Goal: Task Accomplishment & Management: Manage account settings

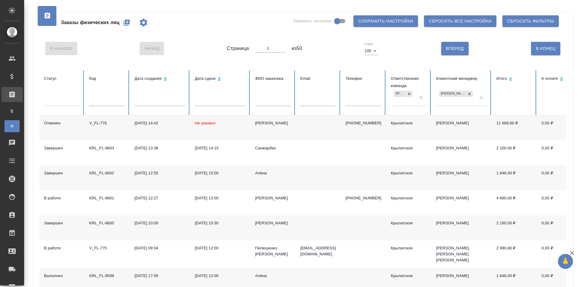
click at [266, 102] on input "text" at bounding box center [273, 102] width 36 height 8
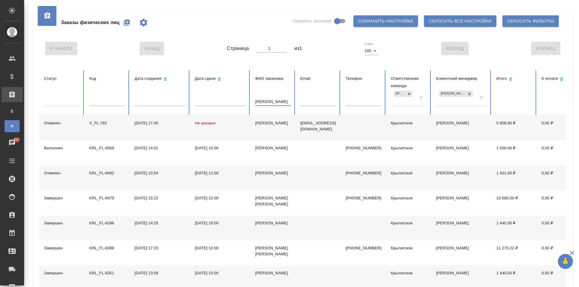
type input "Алина"
click at [263, 123] on div "Бурлакова Алина" at bounding box center [273, 123] width 36 height 6
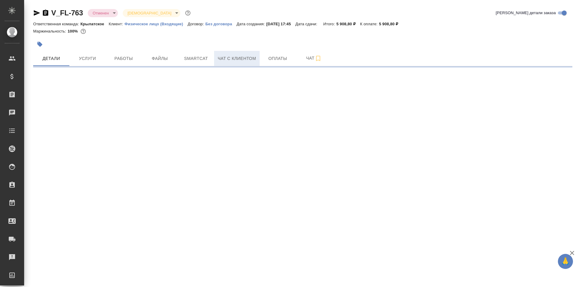
select select "RU"
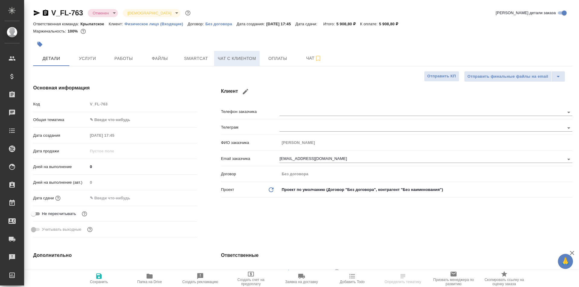
type textarea "x"
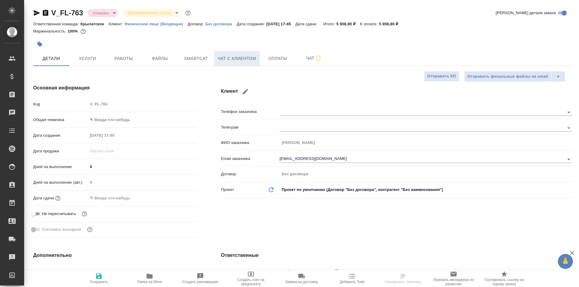
type textarea "x"
click at [225, 57] on span "Чат с клиентом" at bounding box center [237, 59] width 38 height 8
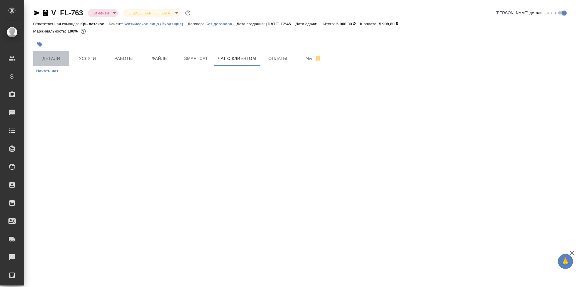
click at [53, 59] on span "Детали" at bounding box center [51, 59] width 29 height 8
select select "RU"
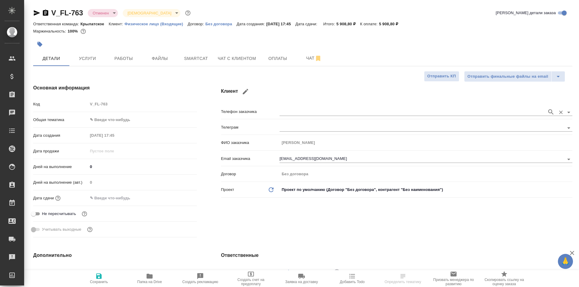
type textarea "x"
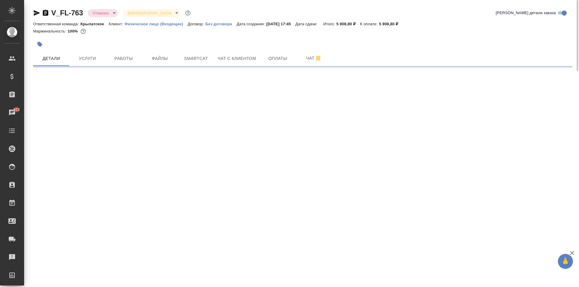
select select "RU"
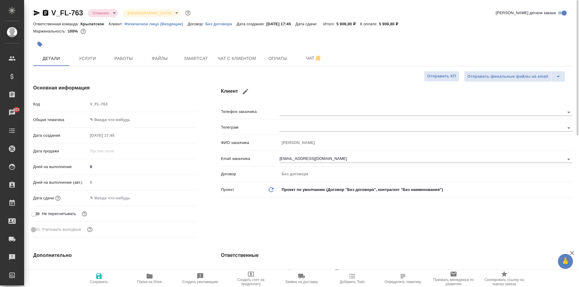
type textarea "x"
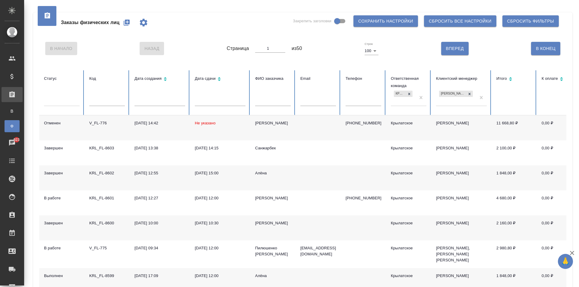
click at [126, 97] on th "Код" at bounding box center [106, 92] width 45 height 45
click at [116, 95] on th "Код" at bounding box center [106, 92] width 45 height 45
click at [111, 100] on input "text" at bounding box center [107, 102] width 36 height 8
paste input "KRL_FL-8589"
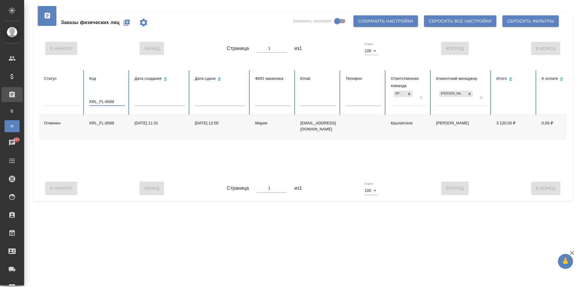
type input "KRL_FL-8589"
click at [260, 123] on div "Мария" at bounding box center [273, 123] width 36 height 6
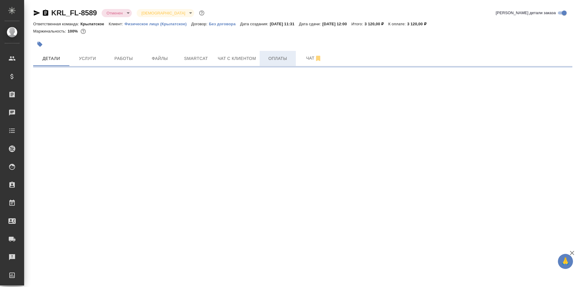
select select "RU"
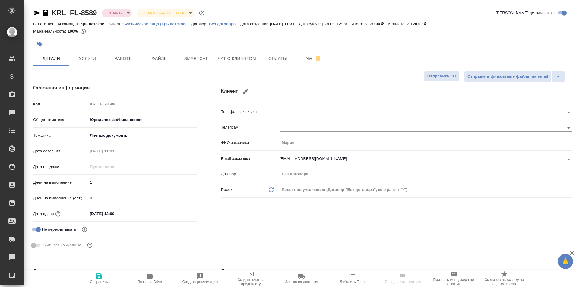
type textarea "x"
click at [266, 61] on span "Оплаты" at bounding box center [277, 59] width 29 height 8
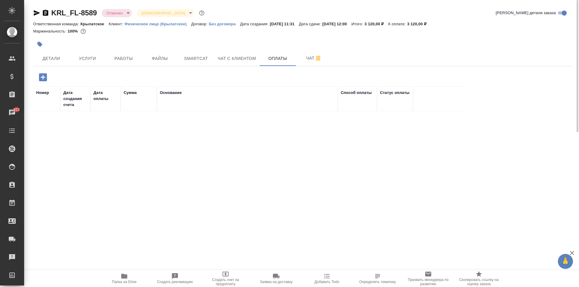
click at [43, 77] on icon "button" at bounding box center [43, 77] width 8 height 8
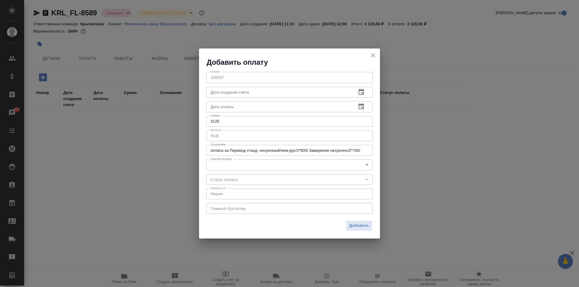
click at [245, 166] on body "🙏 .cls-1 fill:#fff; AWATERA Kasymov Timur Клиенты Спецификации Заказы 923 Чаты …" at bounding box center [289, 143] width 579 height 287
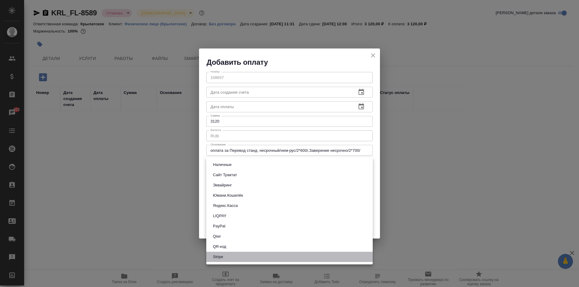
click at [225, 255] on li "Stripe" at bounding box center [289, 257] width 166 height 10
type input "stripe"
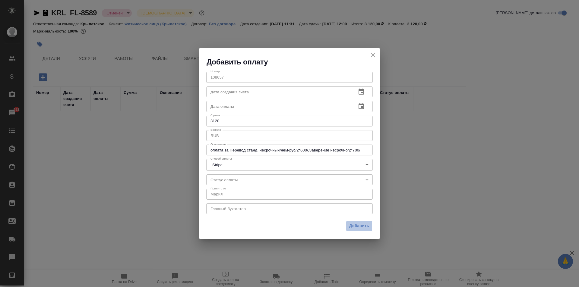
click at [358, 223] on span "Добавить" at bounding box center [359, 226] width 20 height 7
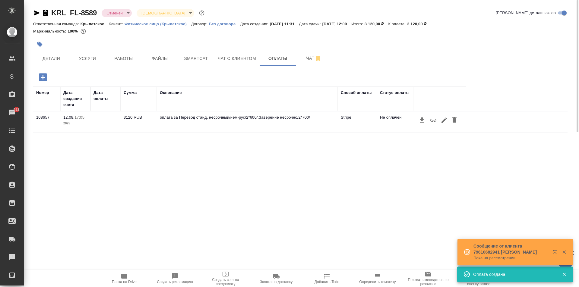
click at [432, 120] on icon "button" at bounding box center [433, 120] width 6 height 3
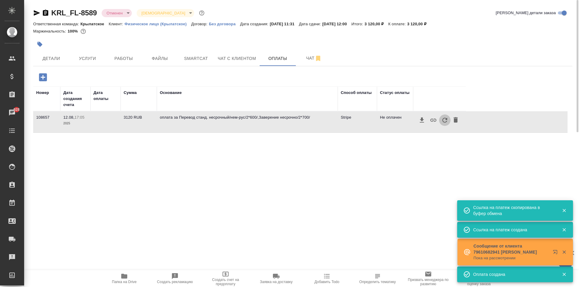
click at [443, 121] on icon "button" at bounding box center [444, 120] width 7 height 7
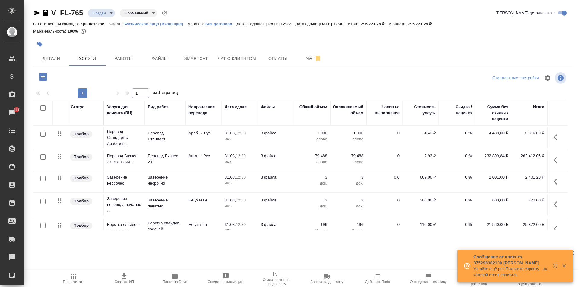
click at [413, 49] on div at bounding box center [302, 44] width 539 height 13
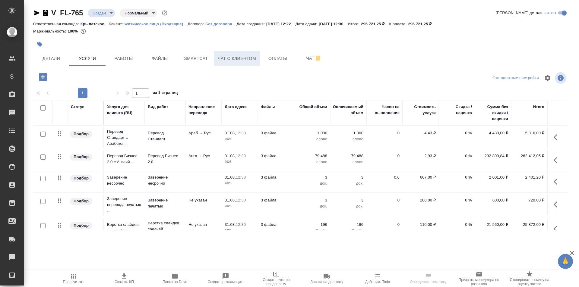
click at [251, 57] on span "Чат с клиентом" at bounding box center [237, 59] width 38 height 8
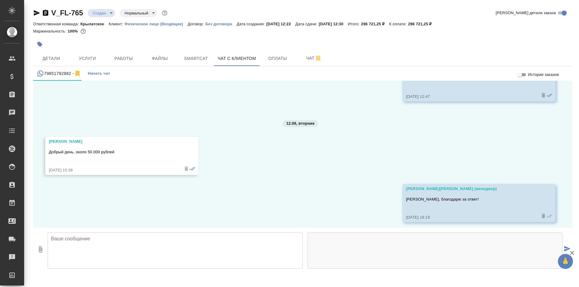
scroll to position [903, 0]
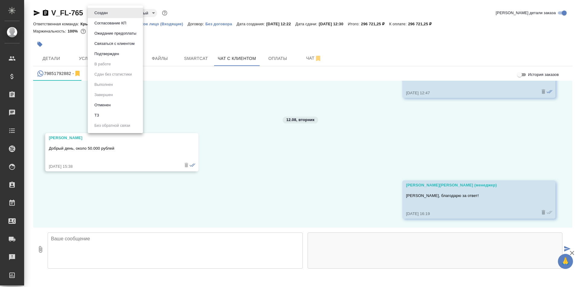
click at [111, 14] on body "🙏 .cls-1 fill:#fff; AWATERA Kasymov Timur Клиенты Спецификации Заказы Чаты Todo…" at bounding box center [289, 143] width 579 height 287
click at [112, 100] on li "Отменен" at bounding box center [115, 105] width 55 height 10
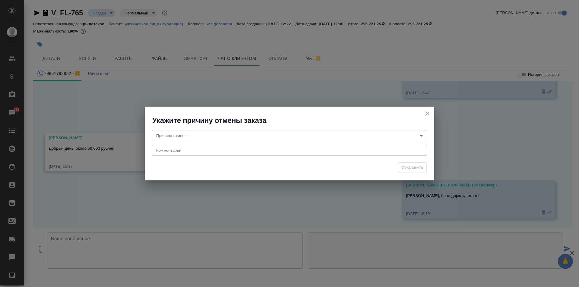
click at [424, 112] on icon "close" at bounding box center [427, 113] width 7 height 7
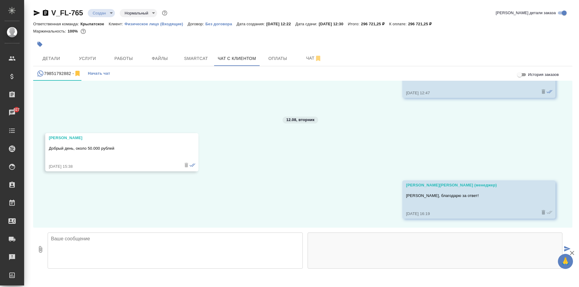
click at [83, 147] on p "Добрый день, около 50.000 рублей" at bounding box center [113, 149] width 128 height 6
copy p "Добрый день, около 50.000 рублей"
click at [95, 12] on body "🙏 .cls-1 fill:#fff; AWATERA Kasymov Timur Клиенты Спецификации Заказы 927 Чаты …" at bounding box center [289, 143] width 579 height 287
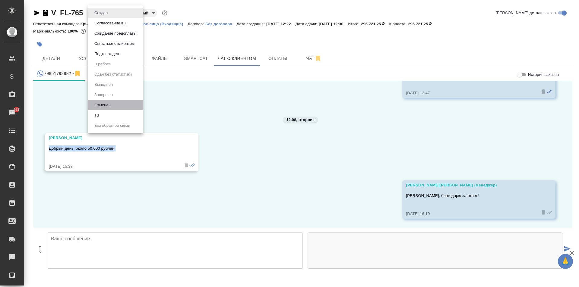
click at [110, 101] on li "Отменен" at bounding box center [115, 105] width 55 height 10
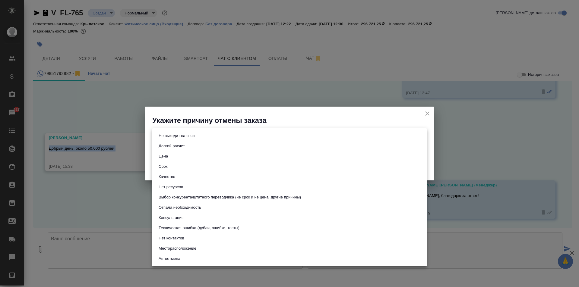
click at [218, 134] on body "🙏 .cls-1 fill:#fff; AWATERA Kasymov Timur Клиенты Спецификации Заказы 927 Чаты …" at bounding box center [289, 143] width 579 height 287
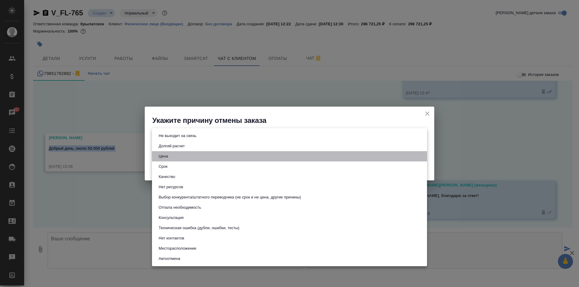
click at [209, 158] on li "Цена" at bounding box center [289, 156] width 275 height 10
type input "price"
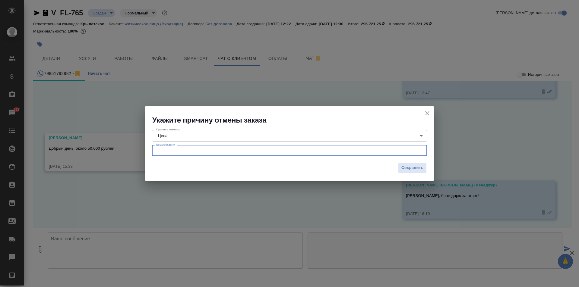
click at [202, 150] on textarea at bounding box center [289, 150] width 266 height 5
paste textarea "Добрый день, около 50.000 рублей"
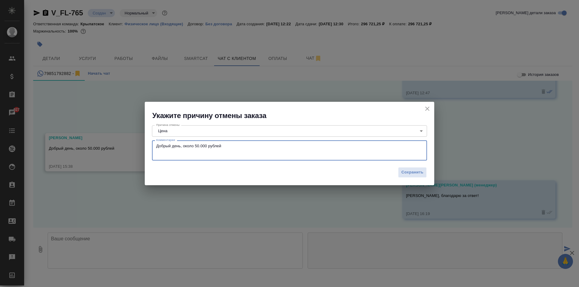
click at [182, 147] on textarea "Добрый день, около 50.000 рублей" at bounding box center [289, 151] width 266 height 14
click at [251, 140] on div "Причина отмены Цена price Причина отмены Комментарии Добрый день, рассчитывала …" at bounding box center [289, 143] width 289 height 44
click at [259, 144] on textarea "Добрый день, рассчитывала около 50.000 рублей" at bounding box center [289, 151] width 266 height 14
click at [213, 146] on textarea "Добрый день, рассчитывала около 50.000 рублей" at bounding box center [289, 151] width 266 height 14
click at [211, 144] on textarea "Добрый день, рассчитывала около 50.000 рублей" at bounding box center [289, 151] width 266 height 14
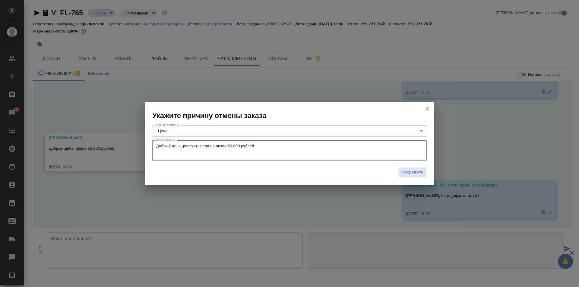
click at [279, 151] on textarea "Добрый день, рассчитывала на около 50.000 рублей" at bounding box center [289, 151] width 266 height 14
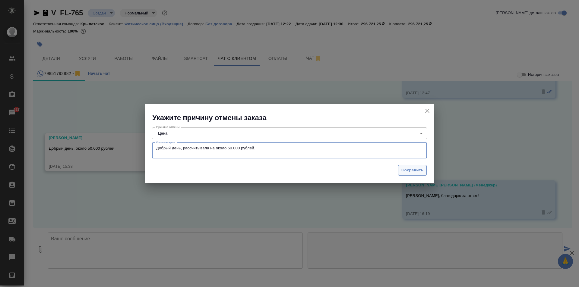
type textarea "Добрый день, рассчитывала на около 50.000 рублей."
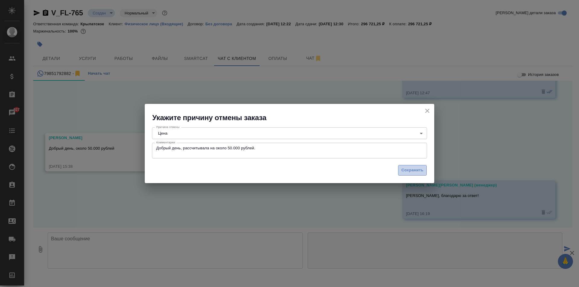
click at [402, 166] on button "Сохранить" at bounding box center [412, 170] width 29 height 11
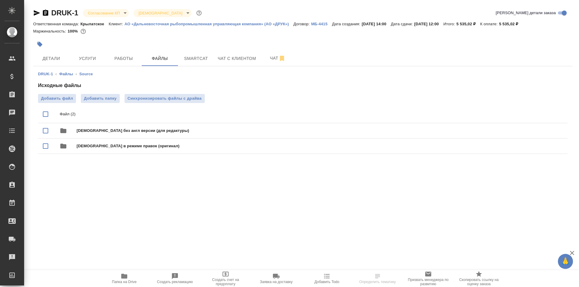
drag, startPoint x: 54, startPoint y: 45, endPoint x: 57, endPoint y: 51, distance: 6.2
click at [55, 46] on div at bounding box center [212, 44] width 359 height 13
click at [57, 53] on button "Детали" at bounding box center [51, 58] width 36 height 15
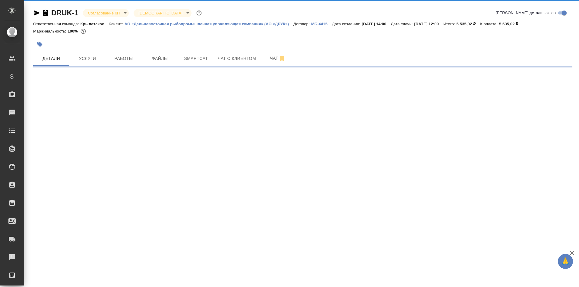
select select "RU"
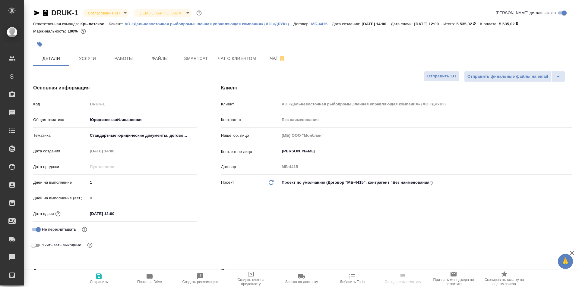
type textarea "x"
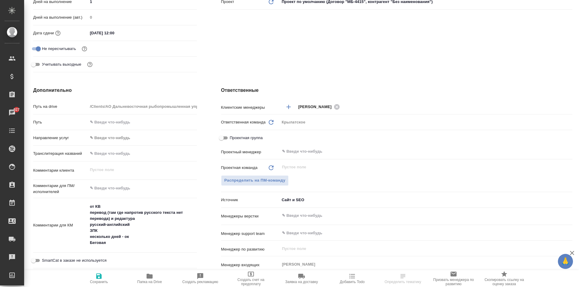
scroll to position [337, 0]
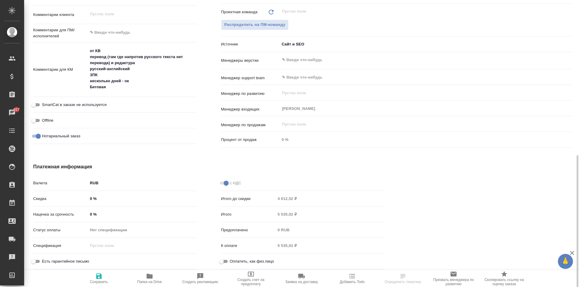
type textarea "x"
click at [148, 91] on textarea "от КВ перевод (там где напротив русского текста нет перевода) и редактура русск…" at bounding box center [142, 69] width 109 height 46
type textarea "от КВ перевод (там где напротив русского текста нет перевода) и редактура русск…"
type textarea "x"
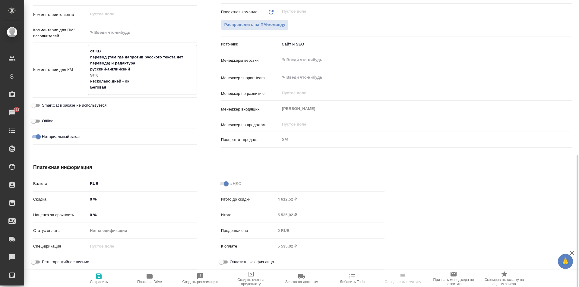
type textarea "x"
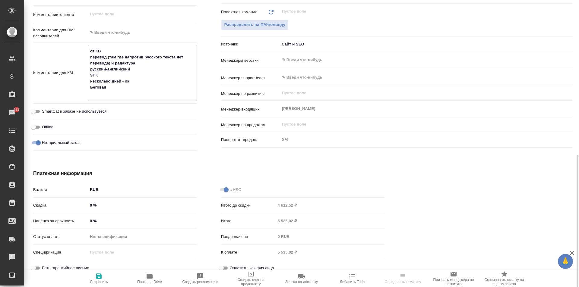
type textarea "от КВ перевод (там где напротив русского текста нет перевода) и редактура русск…"
type textarea "x"
type textarea "от КВ перевод (там где напротив русского текста нет перевода) и редактура русск…"
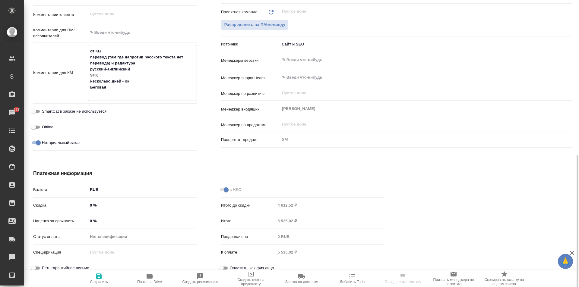
type textarea "x"
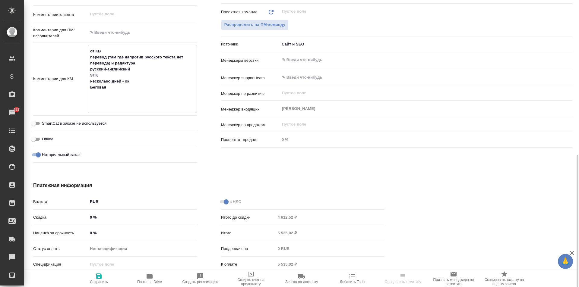
type textarea "x"
type textarea "от КВ перевод (там где напротив русского текста нет перевода) и редактура русск…"
type textarea "x"
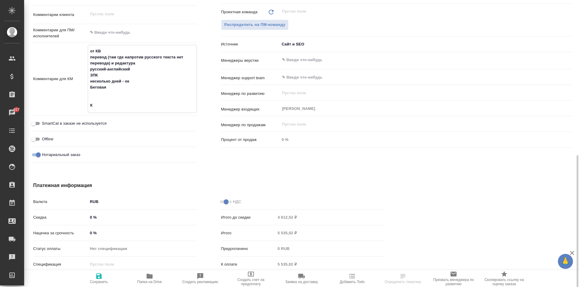
type textarea "x"
type textarea "от КВ перевод (там где напротив русского текста нет перевода) и редактура русск…"
type textarea "x"
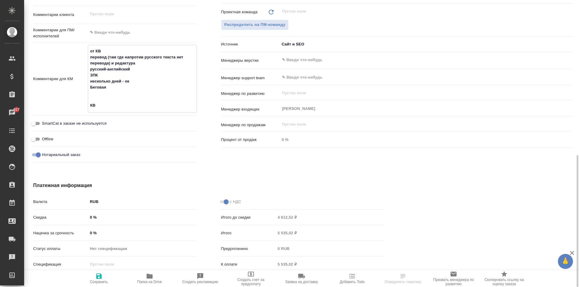
type textarea "от КВ перевод (там где напротив русского текста нет перевода) и редактура русск…"
type textarea "x"
type textarea "от КВ перевод (там где напротив русского текста нет перевода) и редактура русск…"
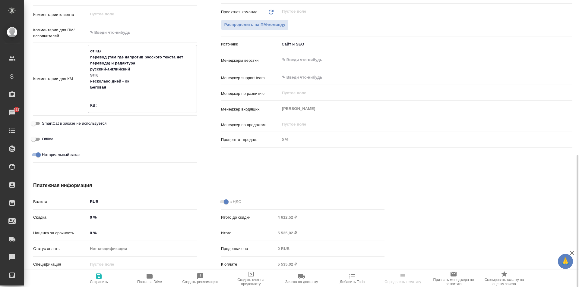
type textarea "x"
paste textarea "Добрый день, около 50.000 рублей"
type textarea "x"
type textarea "от КВ перевод (там где напротив русского текста нет перевода) и редактура русск…"
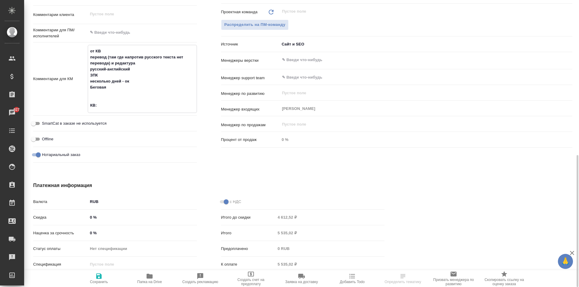
type textarea "x"
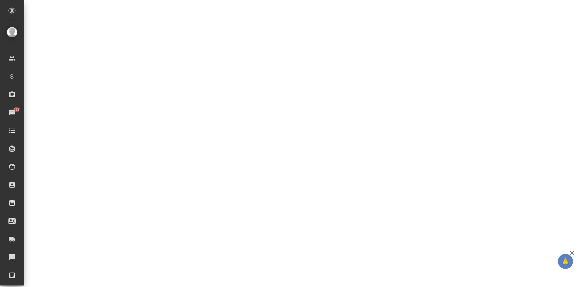
select select "RU"
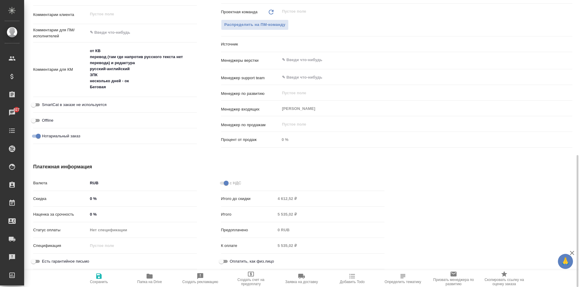
type textarea "x"
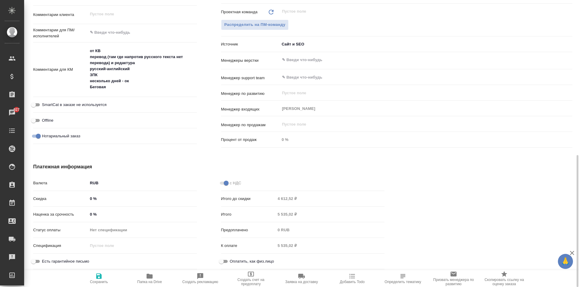
type textarea "x"
click at [127, 86] on textarea "от КВ перевод (там где напротив русского текста нет перевода) и редактура русск…" at bounding box center [142, 69] width 109 height 46
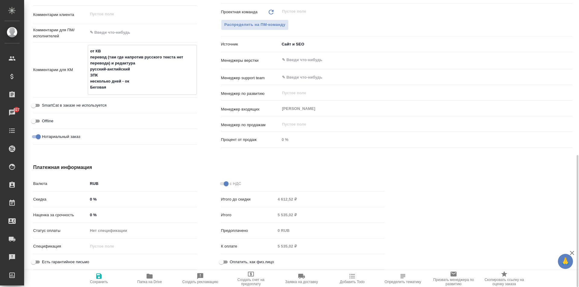
type textarea "от КВ перевод (там где напротив русского текста нет перевода) и редактура русск…"
type textarea "x"
type textarea "от КВ перевод (там где напротив русского текста нет перевода) и редактура русск…"
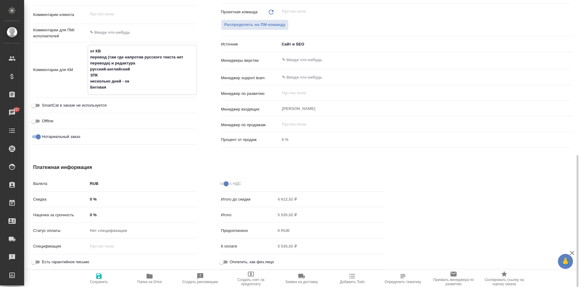
type textarea "x"
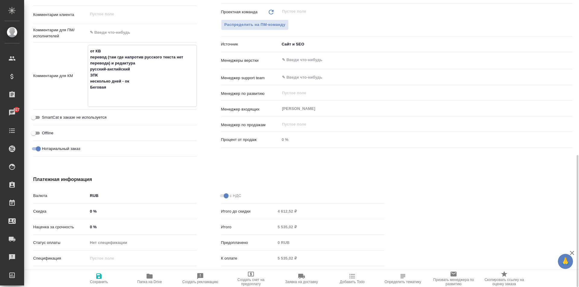
type textarea "от КВ перевод (там где напротив русского текста нет перевода) и редактура русск…"
type textarea "x"
type textarea "от КВ перевод (там где напротив русского текста нет перевода) и редактура русск…"
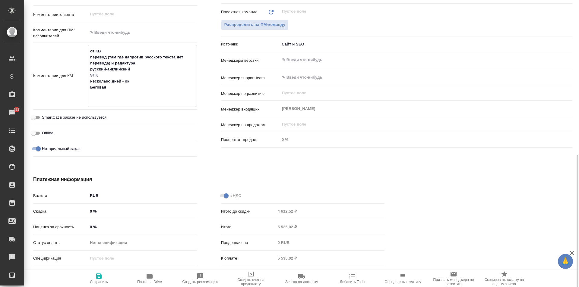
type textarea "x"
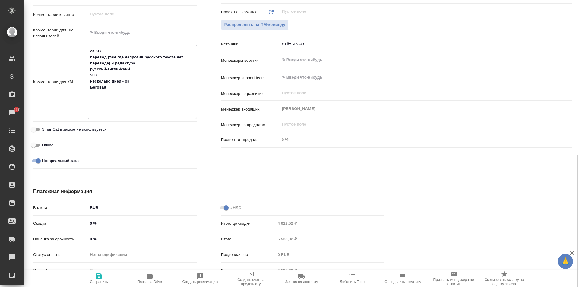
type textarea "x"
type textarea "от КВ перевод (там где напротив русского текста нет перевода) и редактура русск…"
type textarea "x"
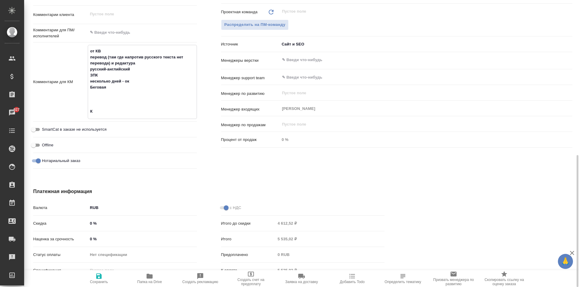
type textarea "x"
type textarea "от КВ перевод (там где напротив русского текста нет перевода) и редактура русск…"
type textarea "x"
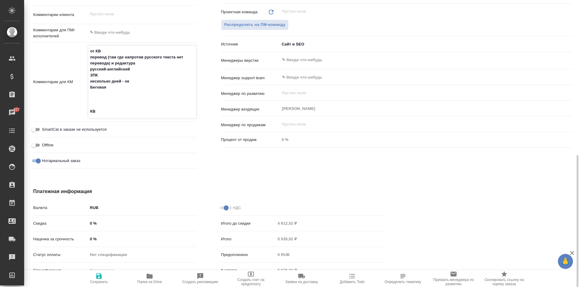
type textarea "от КВ перевод (там где напротив русского текста нет перевода) и редактура русск…"
type textarea "x"
type textarea "от КВ перевод (там где напротив русского текста нет перевода) и редактура русск…"
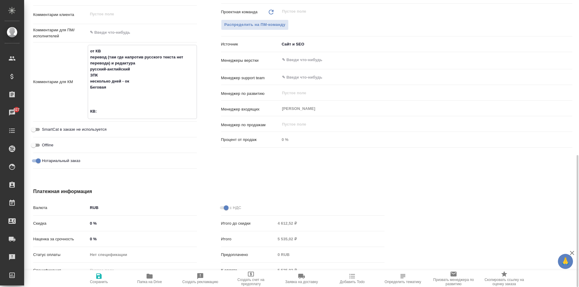
type textarea "x"
paste textarea "Здравствуйте, да, ознакомился. На согласование направил уже."
type textarea "x"
type textarea "от КВ перевод (там где напротив русского текста нет перевода) и редактура русск…"
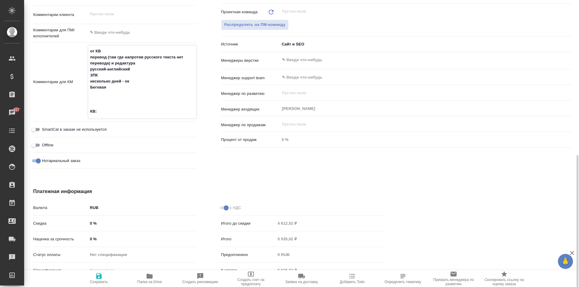
type textarea "x"
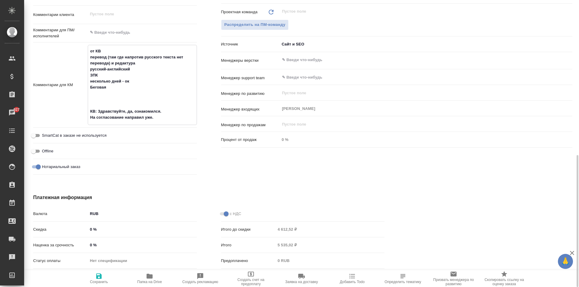
click at [98, 111] on textarea "от КВ перевод (там где напротив русского текста нет перевода) и редактура русск…" at bounding box center [142, 84] width 109 height 77
type textarea "от КВ перевод (там где напротив русского текста нет перевода) и редактура русск…"
type textarea "x"
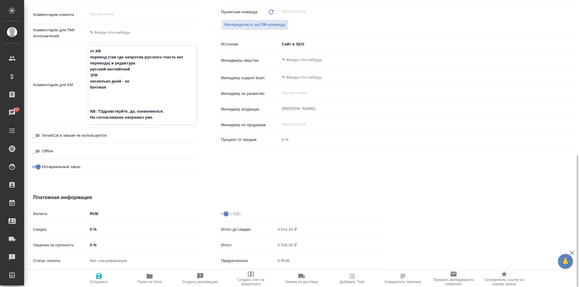
type textarea "x"
type textarea "от КВ перевод (там где напротив русского текста нет перевода) и редактура русск…"
type textarea "x"
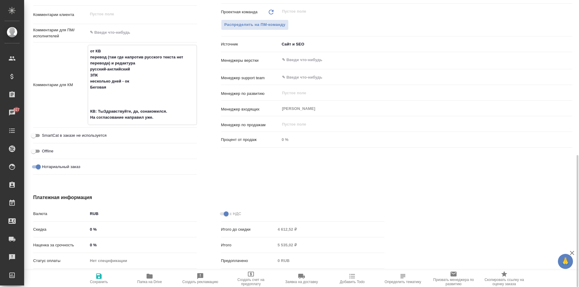
type textarea "x"
type textarea "от КВ перевод (там где напротив русского текста нет перевода) и редактура русск…"
type textarea "x"
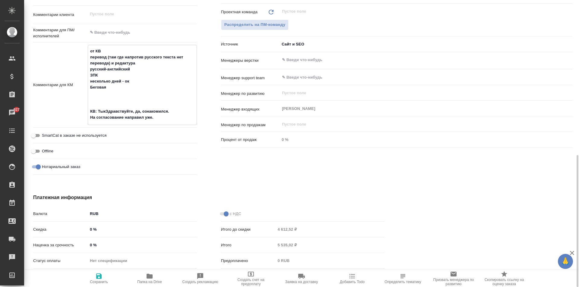
type textarea "от КВ перевод (там где напротив русского текста нет перевода) и редактура русск…"
type textarea "x"
type textarea "от КВ перевод (там где напротив русского текста нет перевода) и редактура русск…"
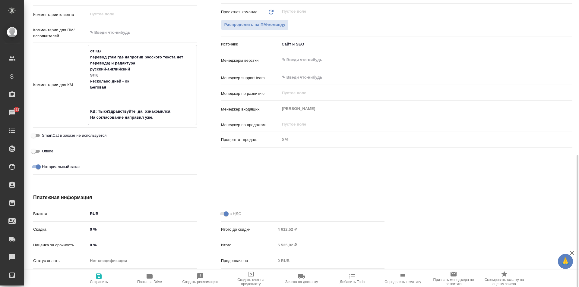
type textarea "x"
type textarea "от КВ перевод (там где напротив русского текста нет перевода) и редактура русск…"
type textarea "x"
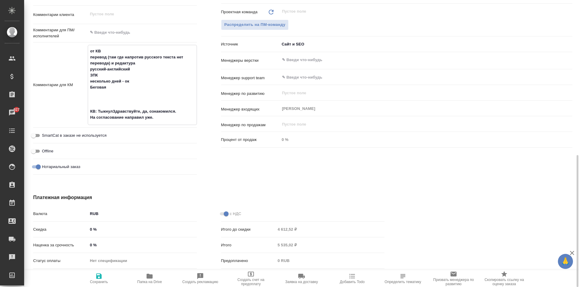
type textarea "x"
type textarea "от КВ перевод (там где напротив русского текста нет перевода) и редактура русск…"
type textarea "x"
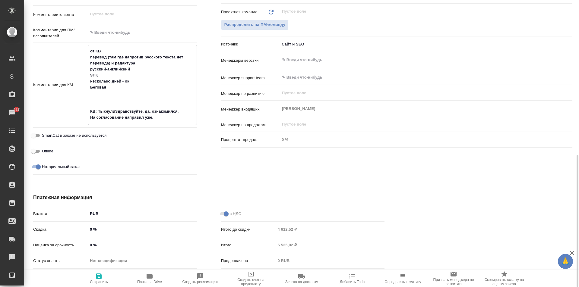
type textarea "x"
type textarea "от КВ перевод (там где напротив русского текста нет перевода) и редактура русск…"
type textarea "x"
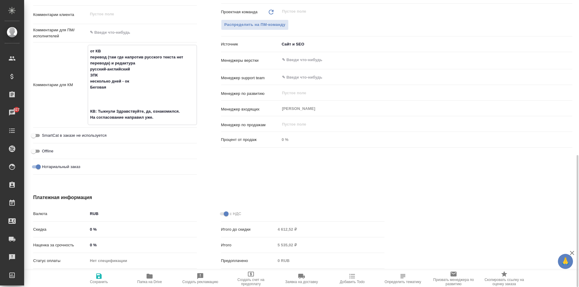
type textarea "от КВ перевод (там где напротив русского текста нет перевода) и редактура русск…"
type textarea "x"
type textarea "от КВ перевод (там где напротив русского текста нет перевода) и редактура русск…"
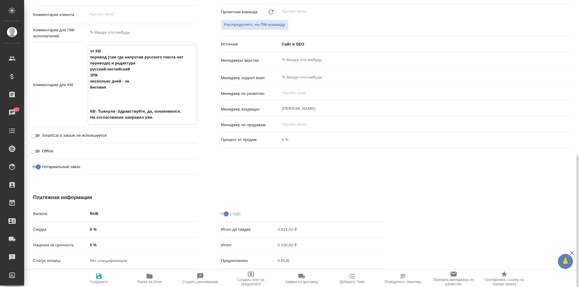
type textarea "x"
click at [167, 119] on textarea "от КВ перевод (там где напротив русского текста нет перевода) и редактура русск…" at bounding box center [142, 84] width 109 height 77
type textarea "x"
type textarea "от КВ перевод (там где напротив русского текста нет перевода) и редактура русск…"
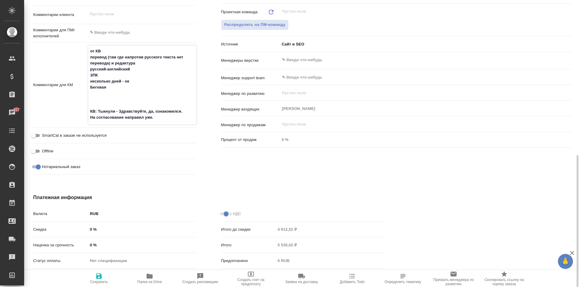
type textarea "x"
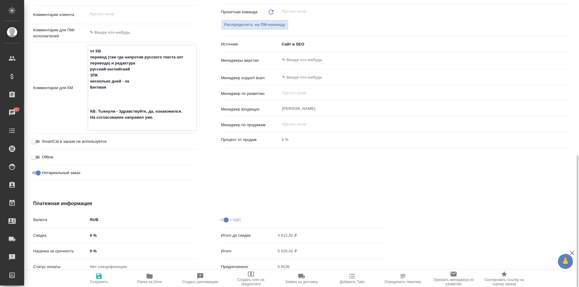
type textarea "x"
type textarea "от КВ перевод (там где напротив русского текста нет перевода) и редактура русск…"
type textarea "x"
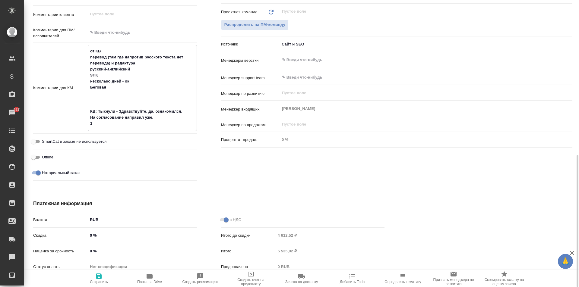
type textarea "x"
type textarea "от КВ перевод (там где напротив русского текста нет перевода) и редактура русск…"
type textarea "x"
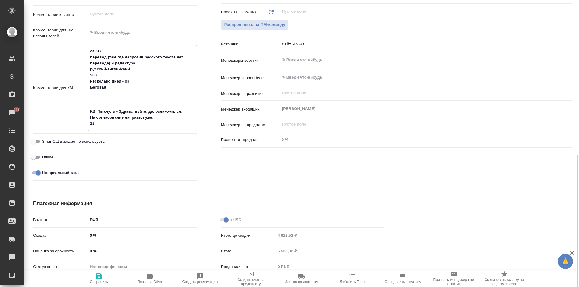
type textarea "от КВ перевод (там где напротив русского текста нет перевода) и редактура русск…"
type textarea "x"
type textarea "от КВ перевод (там где напротив русского текста нет перевода) и редактура русск…"
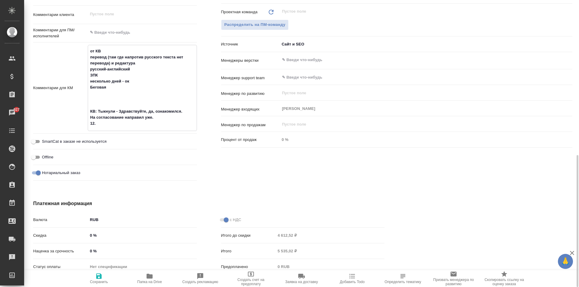
type textarea "x"
type textarea "от КВ перевод (там где напротив русского текста нет перевода) и редактура русск…"
type textarea "x"
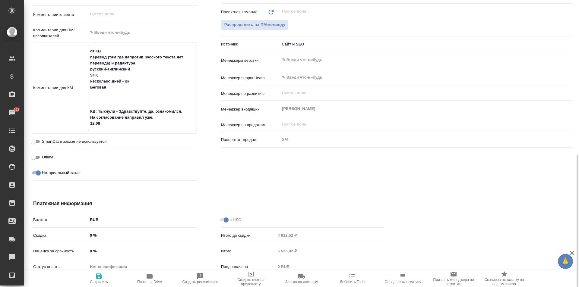
type textarea "x"
type textarea "от КВ перевод (там где напротив русского текста нет перевода) и редактура русск…"
type textarea "x"
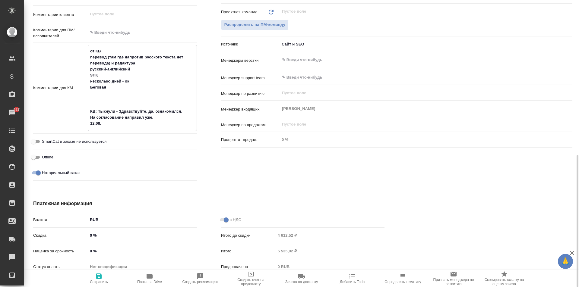
type textarea "x"
type textarea "от КВ перевод (там где напротив русского текста нет перевода) и редактура русск…"
type textarea "x"
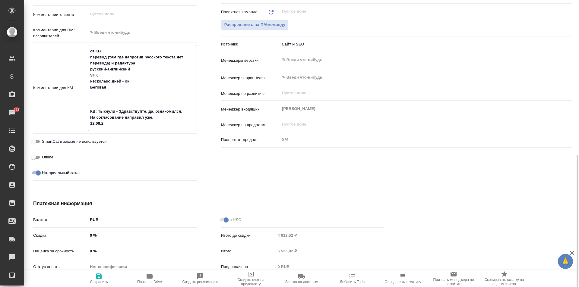
type textarea "от КВ перевод (там где напротив русского текста нет перевода) и редактура русск…"
type textarea "x"
type textarea "от КВ перевод (там где напротив русского текста нет перевода) и редактура русск…"
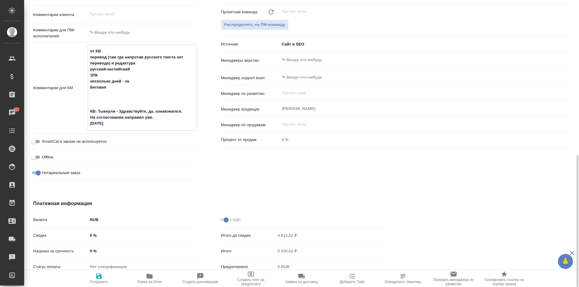
type textarea "x"
type textarea "от КВ перевод (там где напротив русского текста нет перевода) и редактура русск…"
type textarea "x"
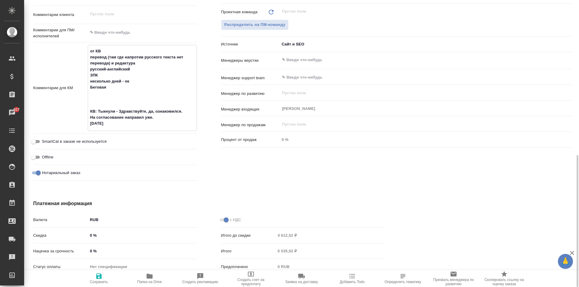
type textarea "x"
type textarea "от КВ перевод (там где напротив русского текста нет перевода) и редактура русск…"
type textarea "x"
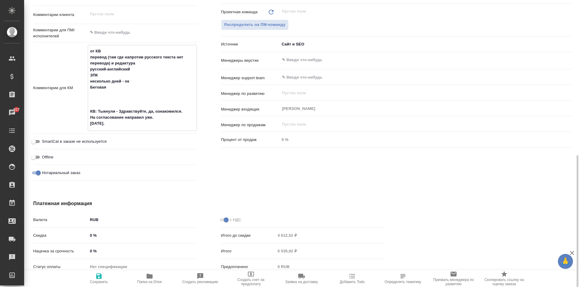
type textarea "x"
type textarea "от КВ перевод (там где напротив русского текста нет перевода) и редактура русск…"
type textarea "x"
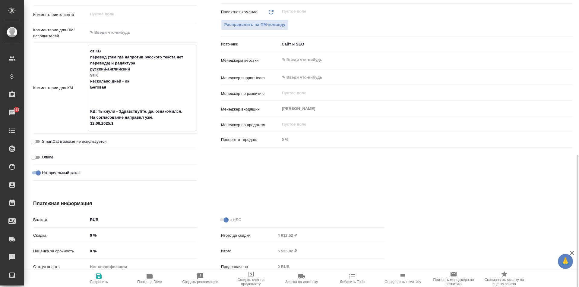
type textarea "от КВ перевод (там где напротив русского текста нет перевода) и редактура русск…"
type textarea "x"
type textarea "от КВ перевод (там где напротив русского текста нет перевода) и редактура русск…"
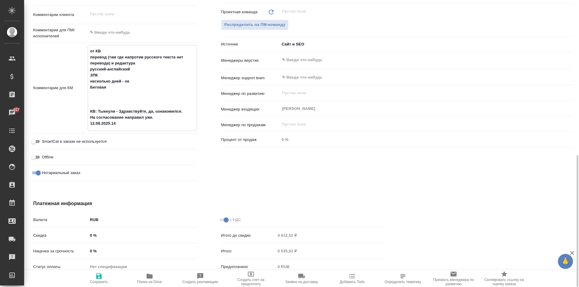
type textarea "x"
type textarea "от КВ перевод (там где напротив русского текста нет перевода) и редактура русск…"
type textarea "x"
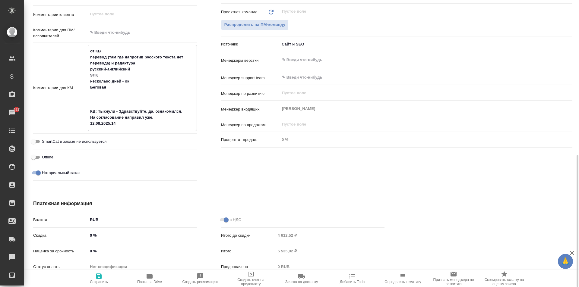
type textarea "x"
type textarea "от КВ перевод (там где напротив русского текста нет перевода) и редактура русск…"
type textarea "x"
type textarea "от КВ перевод (там где напротив русского текста нет перевода) и редактура русск…"
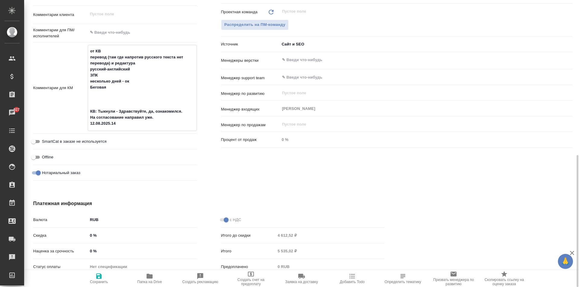
type textarea "x"
type textarea "от КВ перевод (там где напротив русского текста нет перевода) и редактура русск…"
type textarea "x"
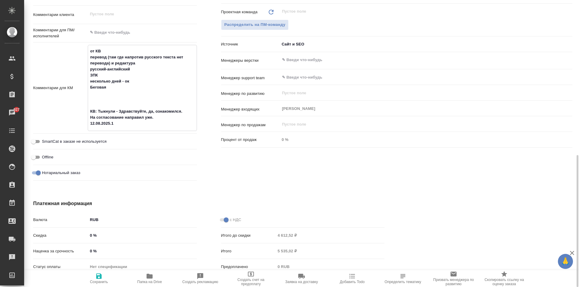
type textarea "x"
click at [112, 121] on textarea "от КВ перевод (там где напротив русского текста нет перевода) и редактура русск…" at bounding box center [142, 87] width 109 height 83
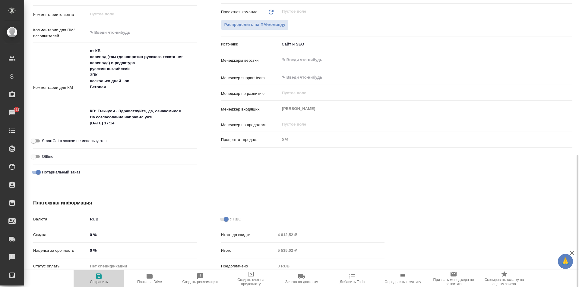
click at [111, 280] on span "Сохранить" at bounding box center [98, 278] width 43 height 11
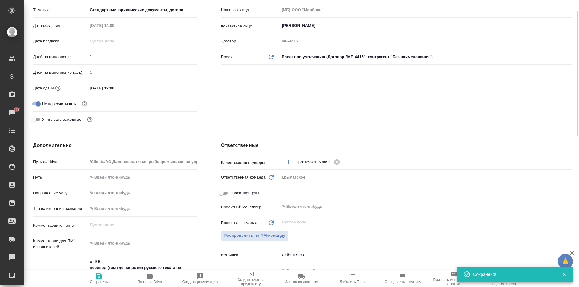
scroll to position [0, 0]
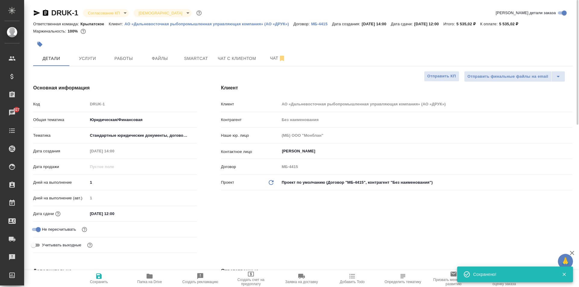
click at [118, 13] on body "🙏 .cls-1 fill:#fff; AWATERA Kasymov Timur Клиенты Спецификации Заказы 927 Чаты …" at bounding box center [289, 143] width 579 height 287
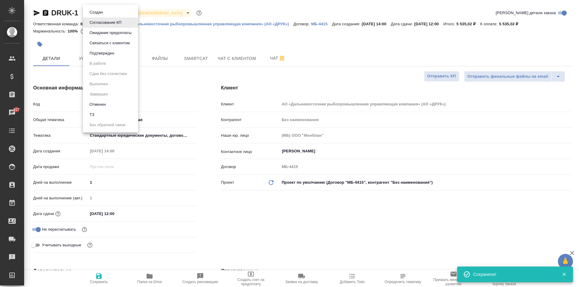
click at [229, 38] on div at bounding box center [289, 143] width 579 height 287
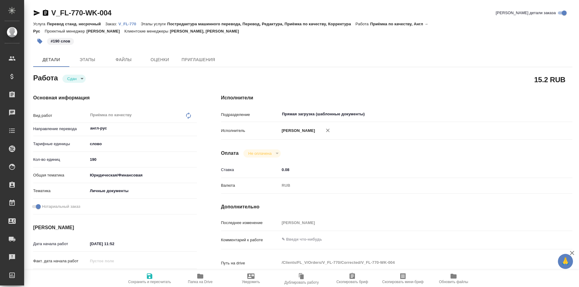
type textarea "x"
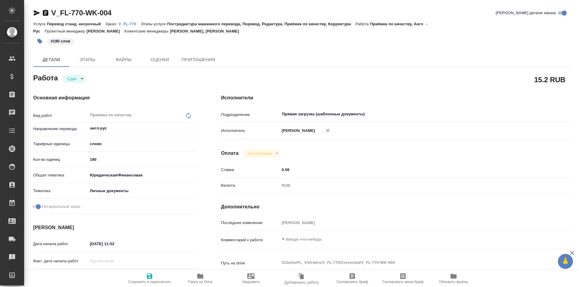
click at [132, 23] on p "V_FL-770" at bounding box center [129, 24] width 22 height 5
type textarea "x"
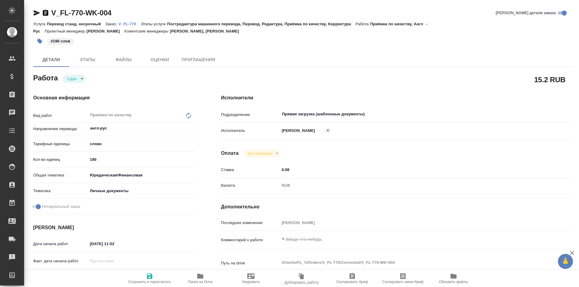
type textarea "x"
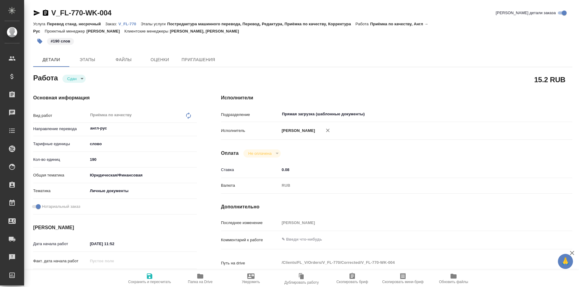
type textarea "x"
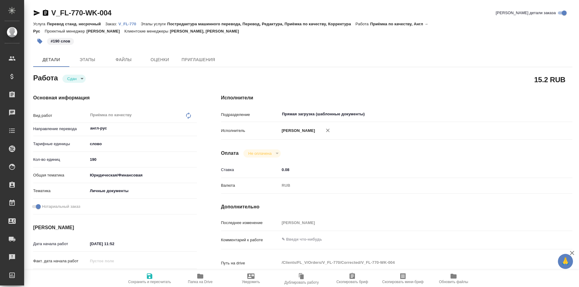
type textarea "x"
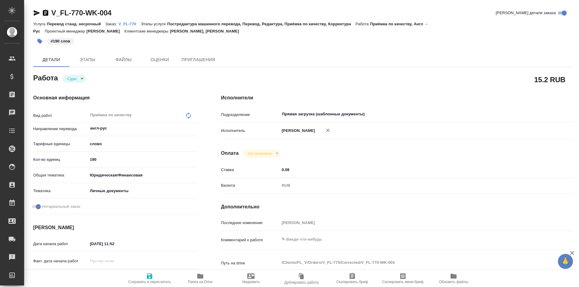
type textarea "x"
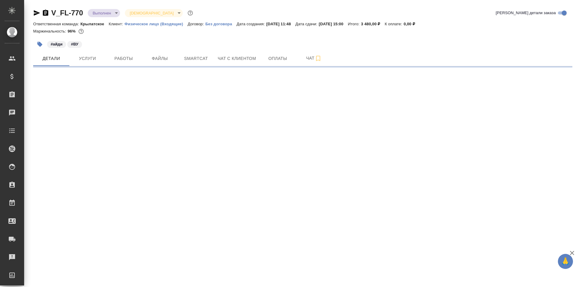
select select "RU"
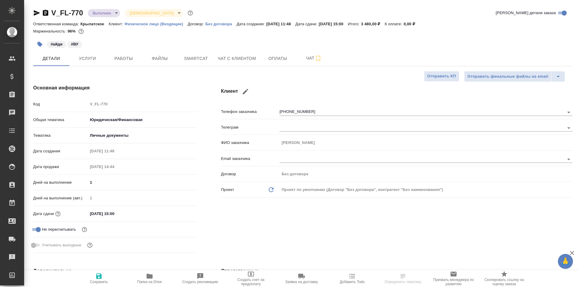
type textarea "x"
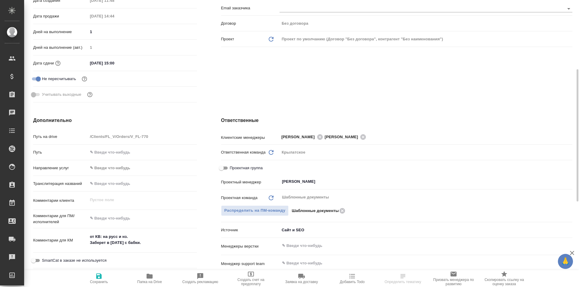
type textarea "x"
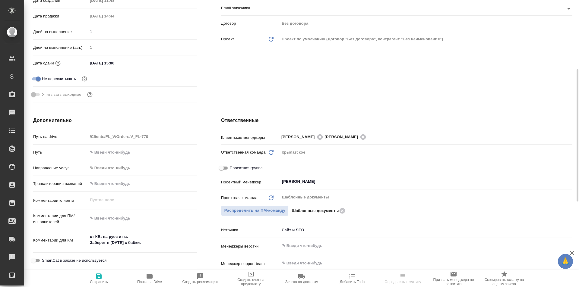
type textarea "x"
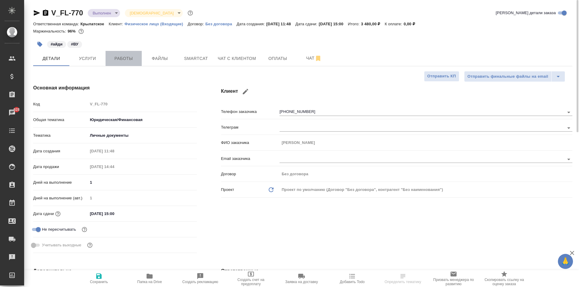
click at [131, 58] on span "Работы" at bounding box center [123, 59] width 29 height 8
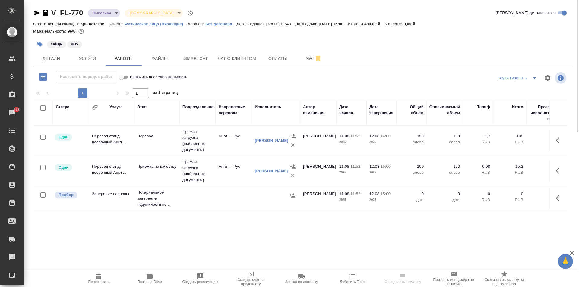
click at [92, 280] on span "Пересчитать" at bounding box center [98, 282] width 21 height 4
